Goal: Task Accomplishment & Management: Manage account settings

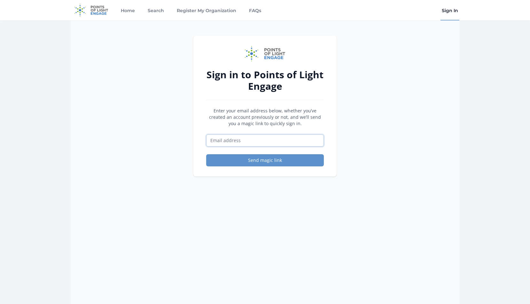
click at [240, 140] on input "Email address" at bounding box center [265, 141] width 118 height 12
type input "[EMAIL_ADDRESS][DOMAIN_NAME]"
click at [268, 161] on button "Send magic link" at bounding box center [265, 160] width 118 height 12
click at [270, 163] on button "Send magic link" at bounding box center [265, 160] width 118 height 12
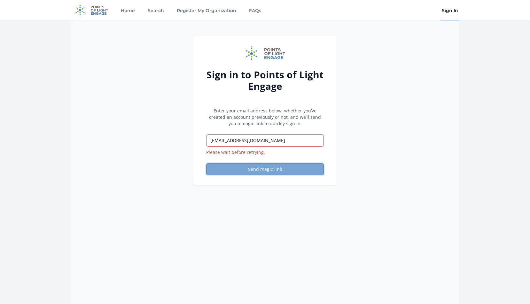
click at [286, 171] on button "Send magic link" at bounding box center [265, 169] width 118 height 12
